Goal: Information Seeking & Learning: Learn about a topic

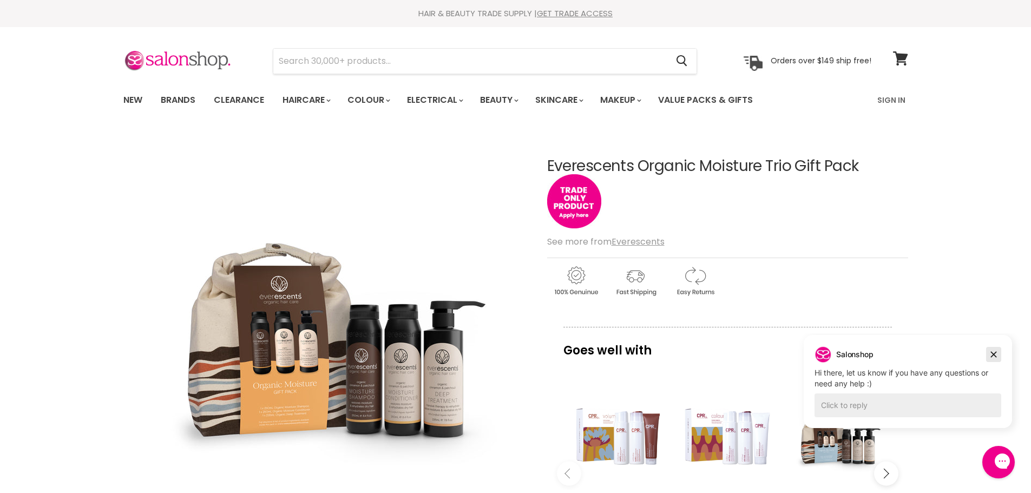
click at [994, 352] on icon "Dismiss campaign" at bounding box center [993, 354] width 11 height 13
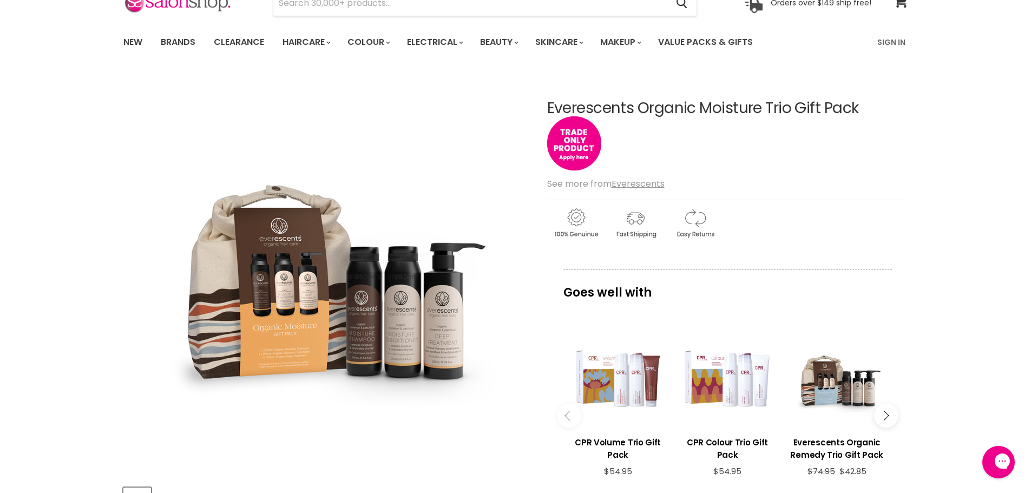
scroll to position [162, 0]
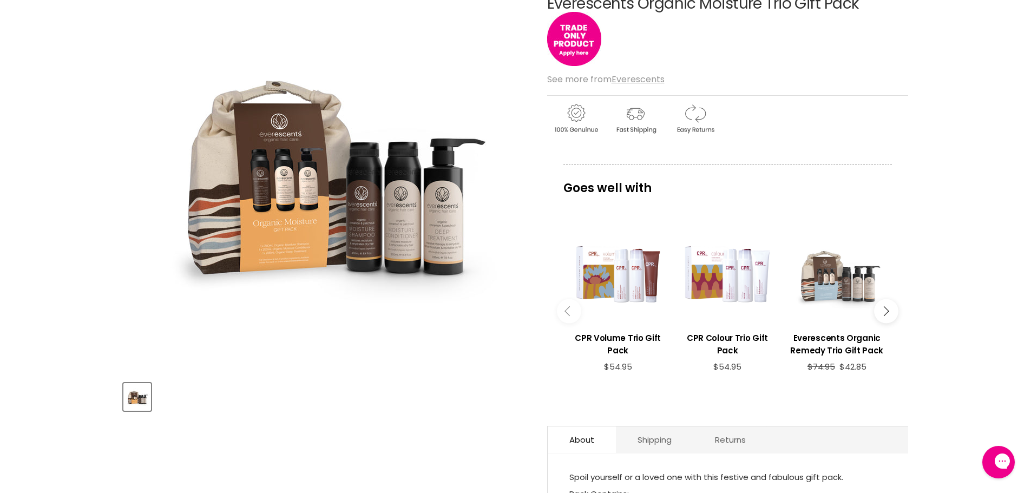
click at [854, 292] on div "Main content" at bounding box center [836, 274] width 98 height 98
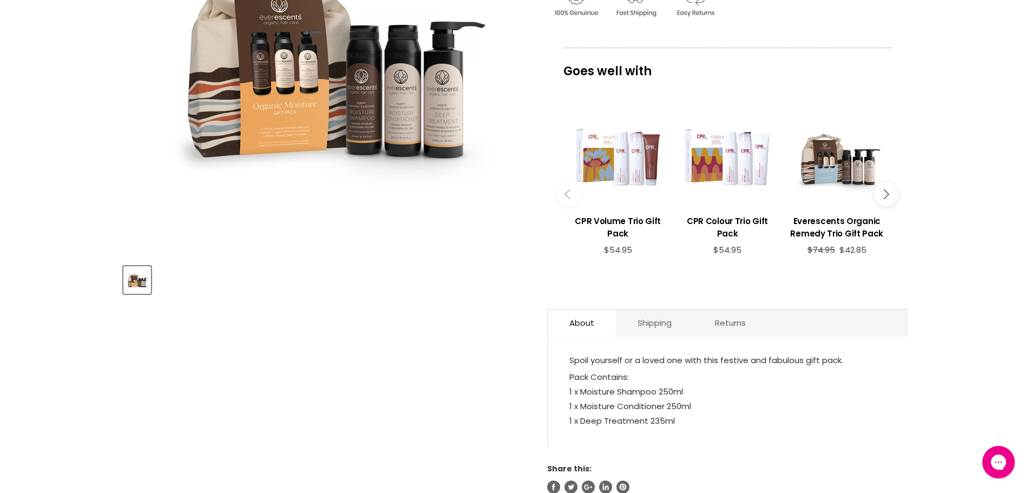
scroll to position [271, 0]
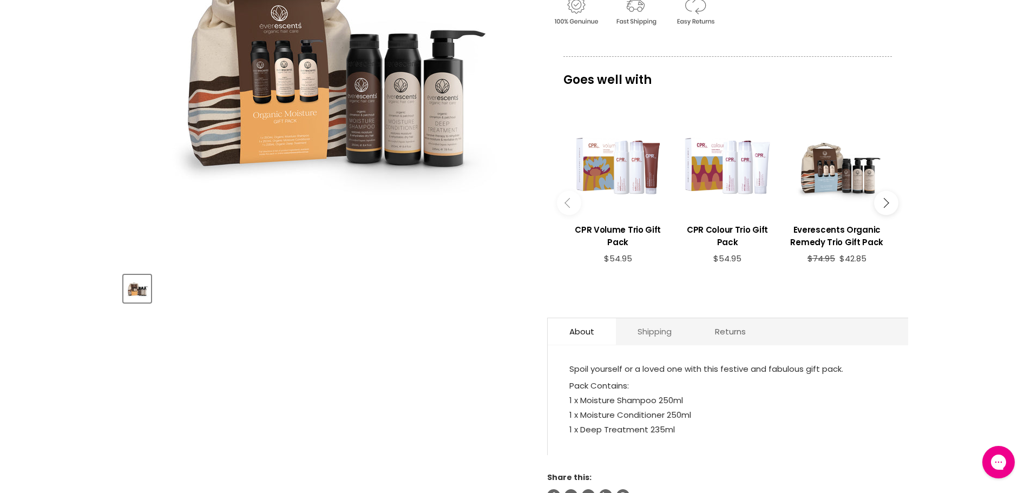
click at [643, 342] on link "Shipping" at bounding box center [654, 331] width 77 height 27
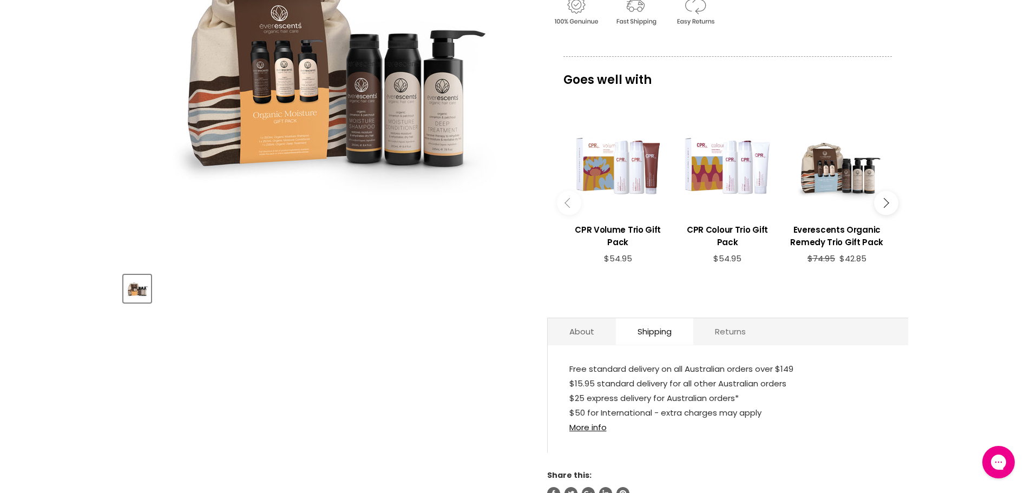
click at [734, 328] on link "Returns" at bounding box center [730, 331] width 74 height 27
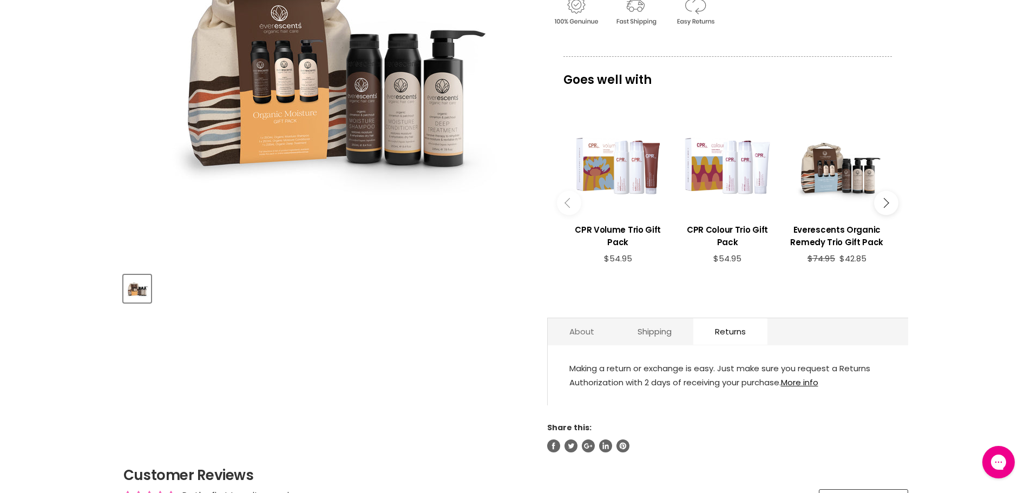
click at [593, 334] on link "About" at bounding box center [581, 331] width 68 height 27
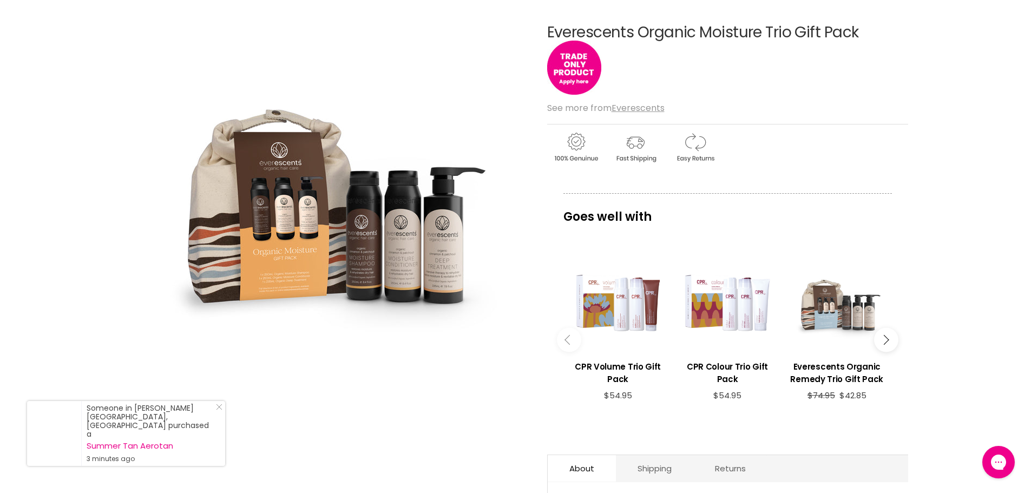
scroll to position [162, 0]
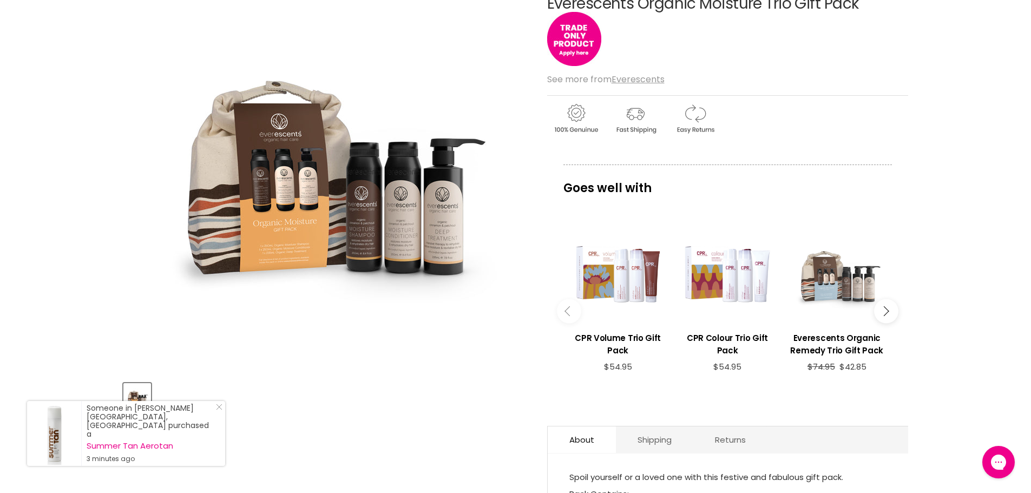
click at [829, 288] on div "Main content" at bounding box center [836, 274] width 98 height 98
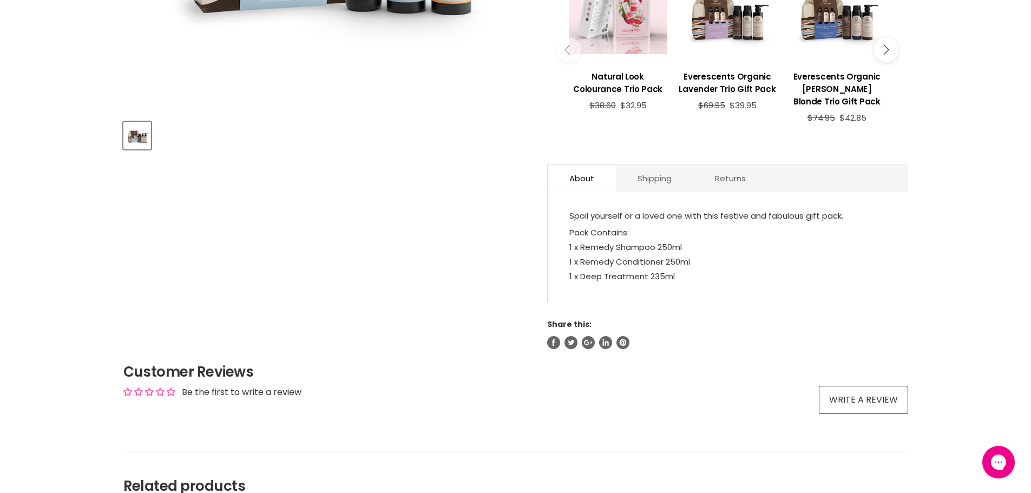
scroll to position [541, 0]
